Goal: Information Seeking & Learning: Learn about a topic

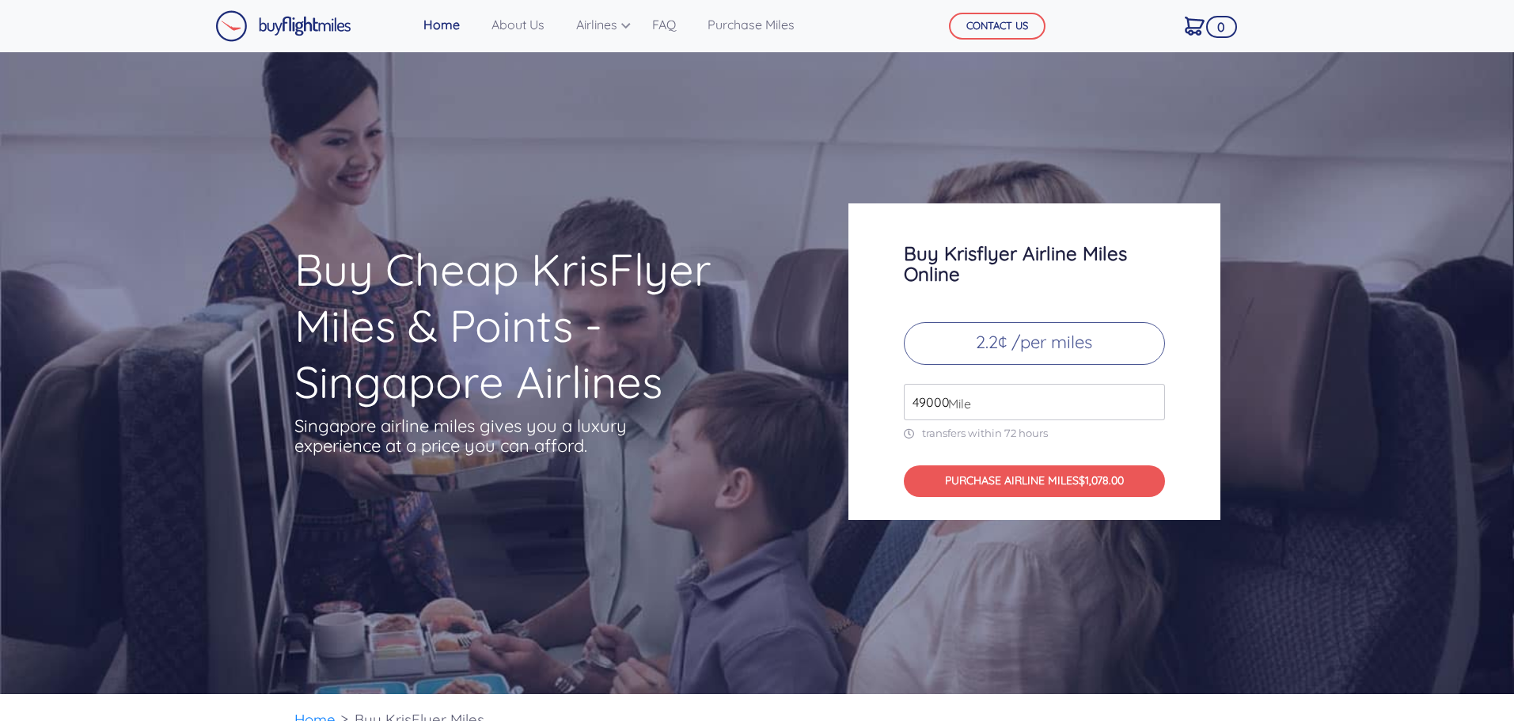
click at [1059, 344] on p "2.2¢ /per miles" at bounding box center [1034, 343] width 261 height 43
click at [970, 407] on span "Mile" at bounding box center [955, 403] width 31 height 19
click at [946, 400] on span "Mile" at bounding box center [955, 403] width 31 height 19
click at [1046, 409] on input "49000" at bounding box center [1034, 402] width 261 height 36
click at [504, 24] on link "About Us" at bounding box center [518, 25] width 66 height 32
